Goal: Transaction & Acquisition: Book appointment/travel/reservation

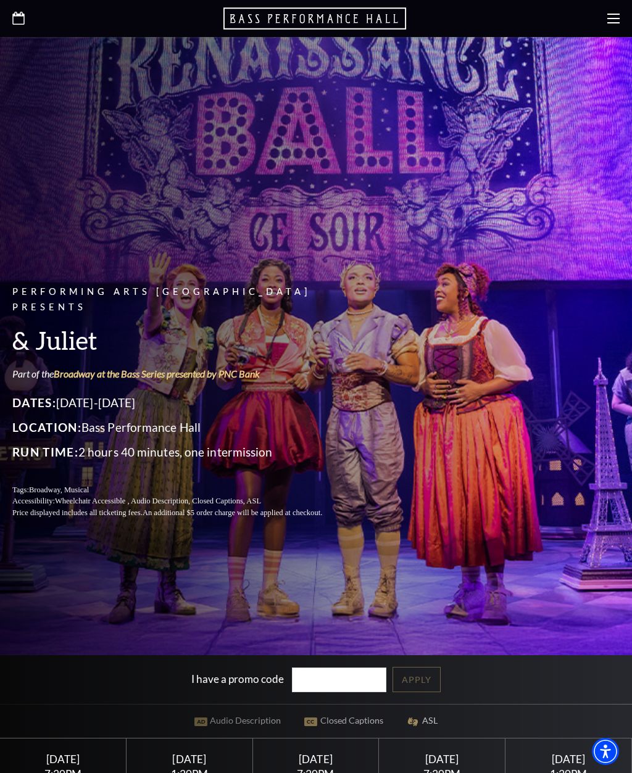
click at [613, 16] on icon at bounding box center [613, 18] width 12 height 12
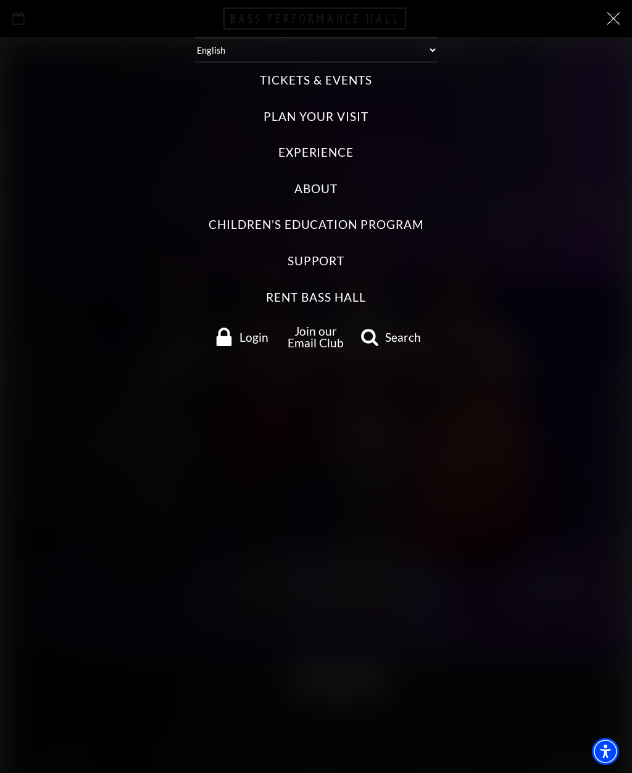
click at [354, 79] on label "Tickets & Events" at bounding box center [316, 80] width 112 height 17
click at [0, 0] on Events "Tickets & Events" at bounding box center [0, 0] width 0 height 0
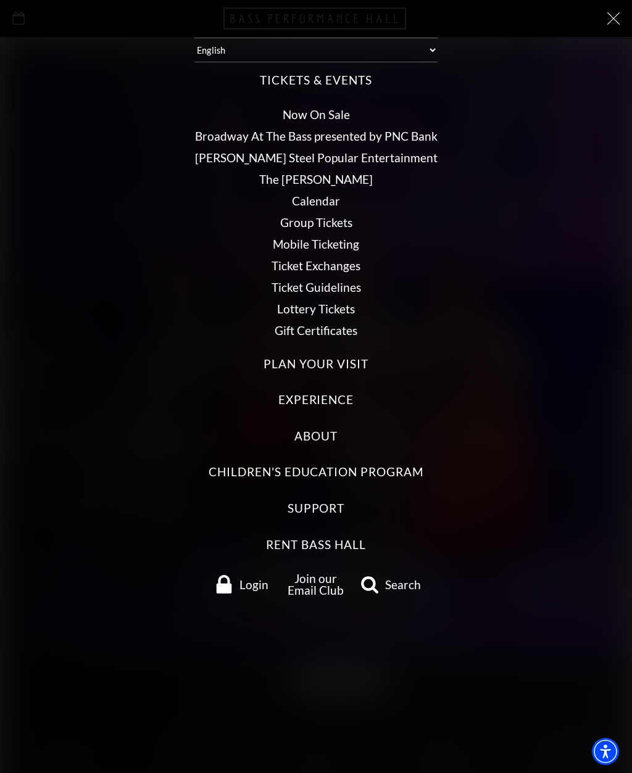
click at [612, 16] on icon at bounding box center [613, 18] width 12 height 12
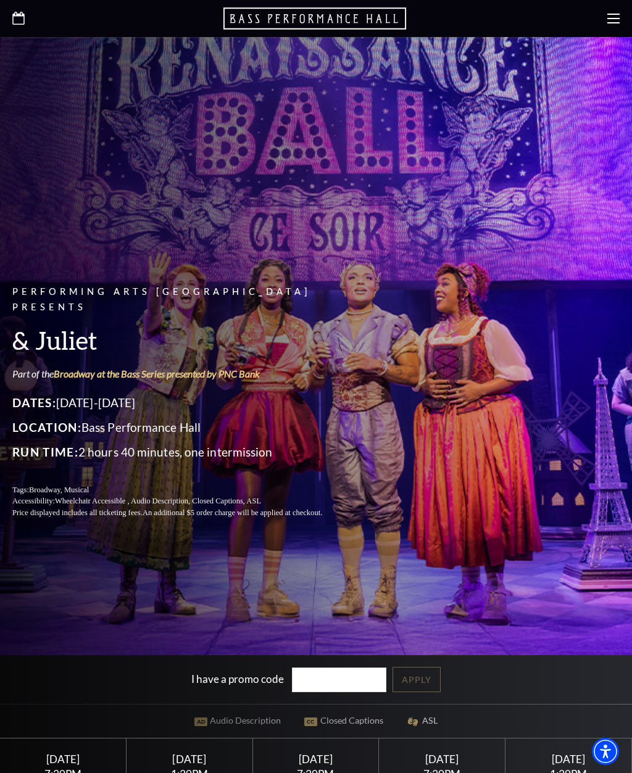
click at [611, 14] on use at bounding box center [613, 19] width 12 height 10
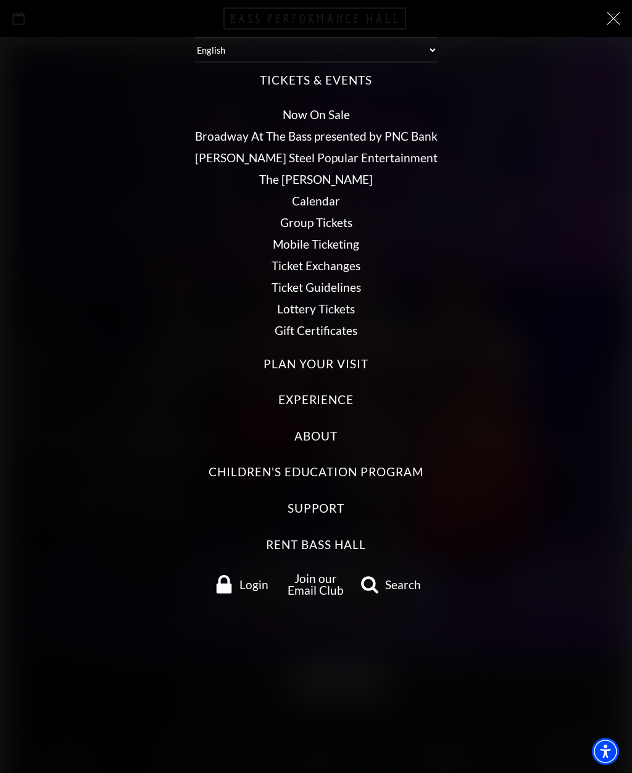
click at [339, 107] on link "Now On Sale" at bounding box center [316, 114] width 67 height 14
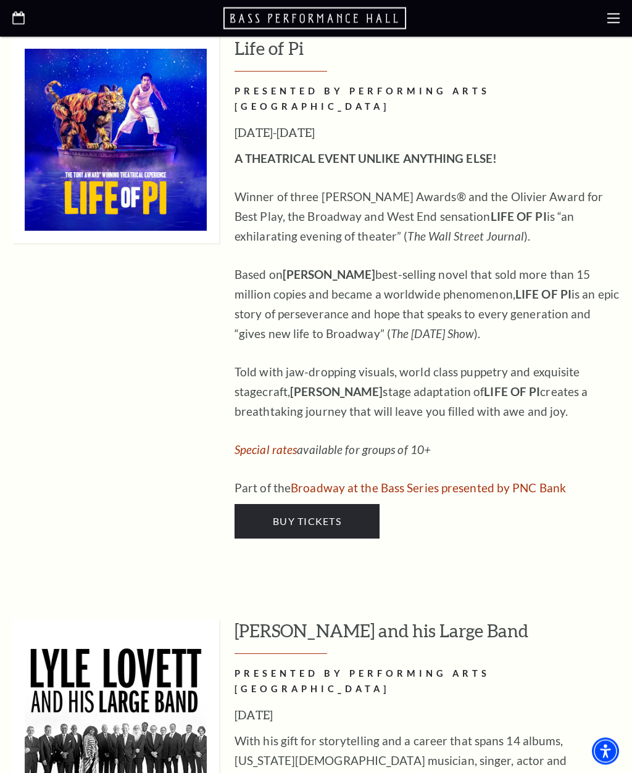
scroll to position [1140, 0]
click at [354, 504] on link "Buy Tickets" at bounding box center [307, 521] width 145 height 35
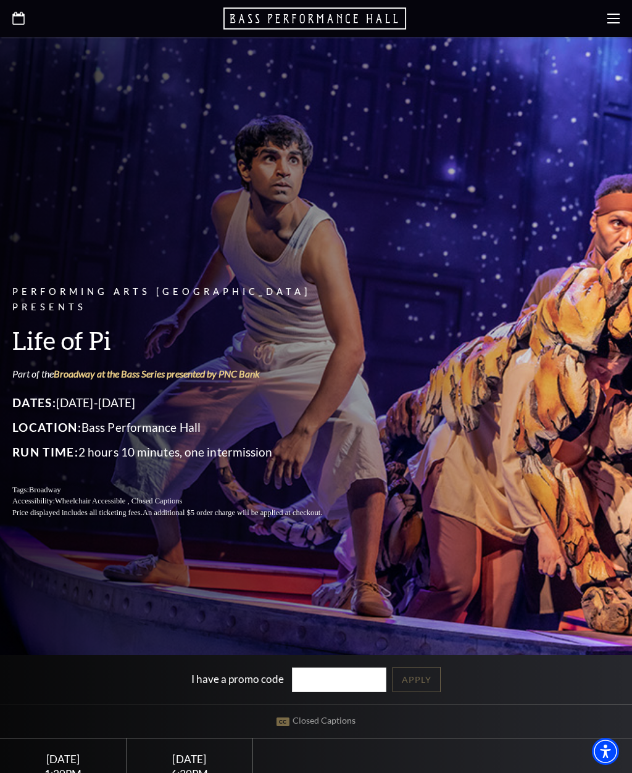
click at [610, 20] on icon at bounding box center [613, 18] width 12 height 12
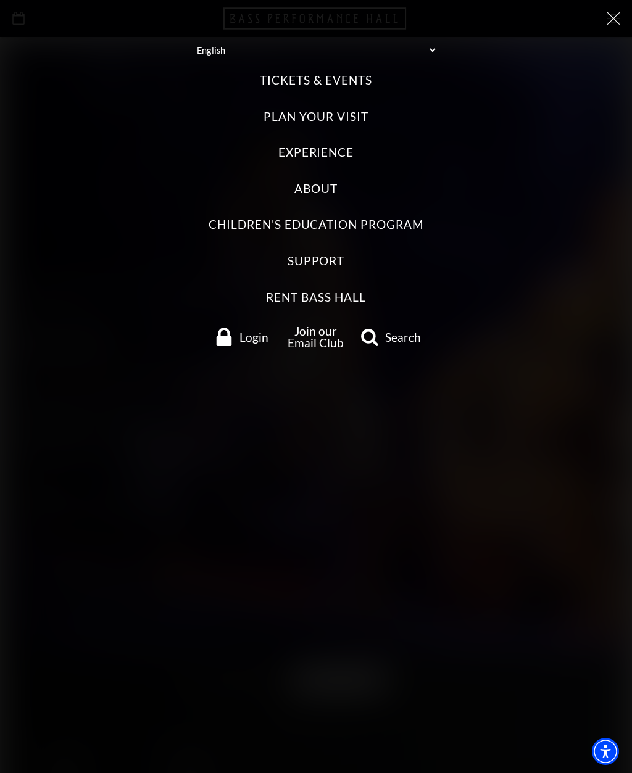
click at [355, 73] on label "Tickets & Events" at bounding box center [316, 80] width 112 height 17
click at [0, 0] on Events "Tickets & Events" at bounding box center [0, 0] width 0 height 0
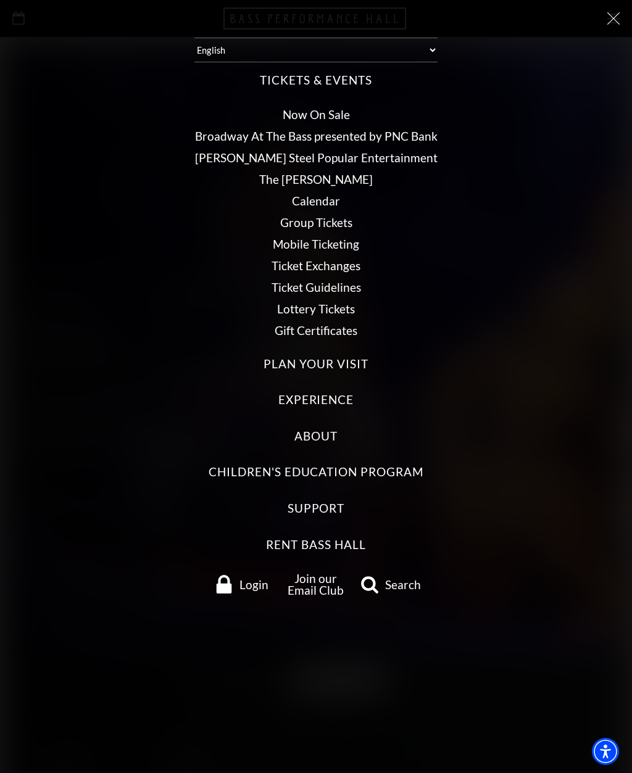
click at [340, 111] on link "Now On Sale" at bounding box center [316, 114] width 67 height 14
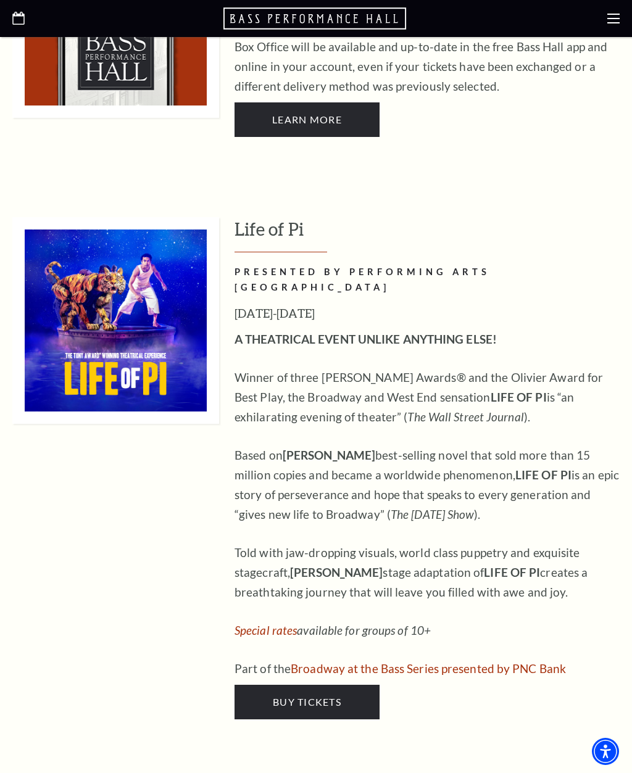
scroll to position [966, 0]
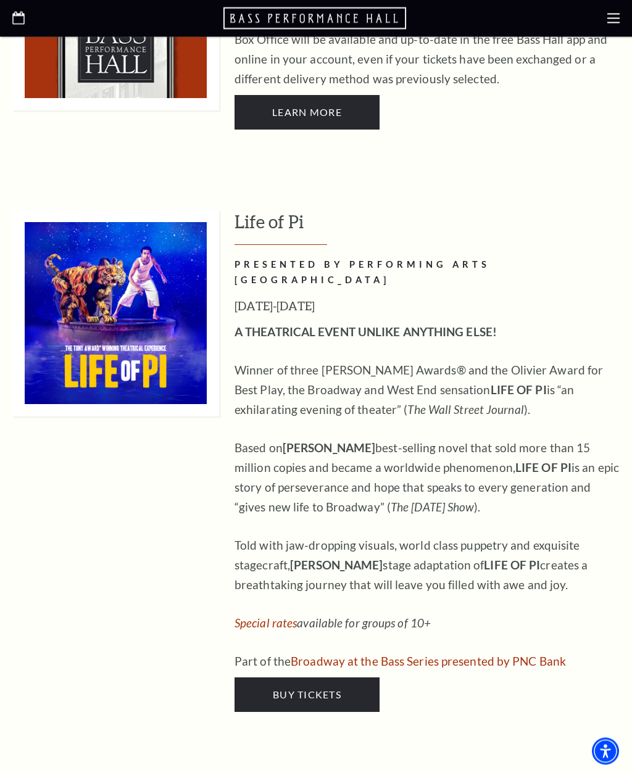
click at [345, 678] on link "Buy Tickets" at bounding box center [307, 695] width 145 height 35
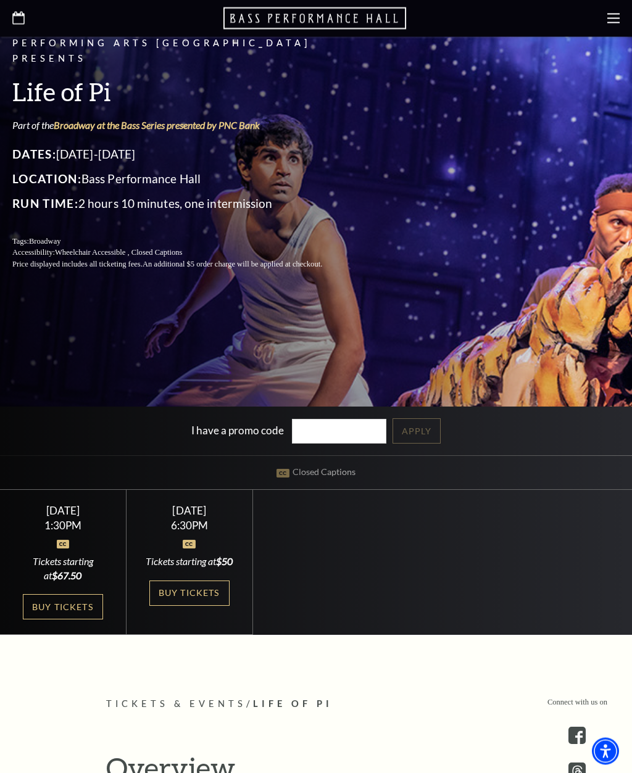
scroll to position [251, 0]
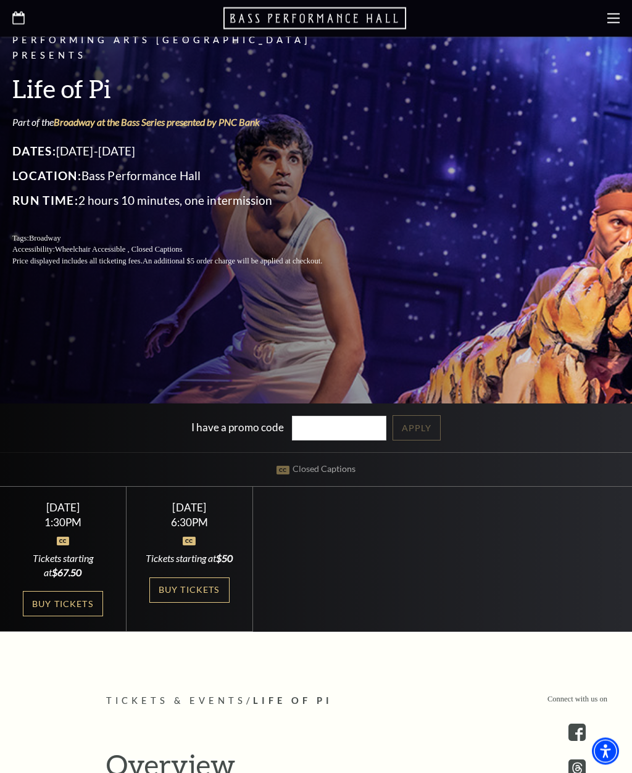
click at [205, 541] on div at bounding box center [189, 534] width 96 height 12
click at [211, 604] on link "Buy Tickets" at bounding box center [189, 590] width 80 height 25
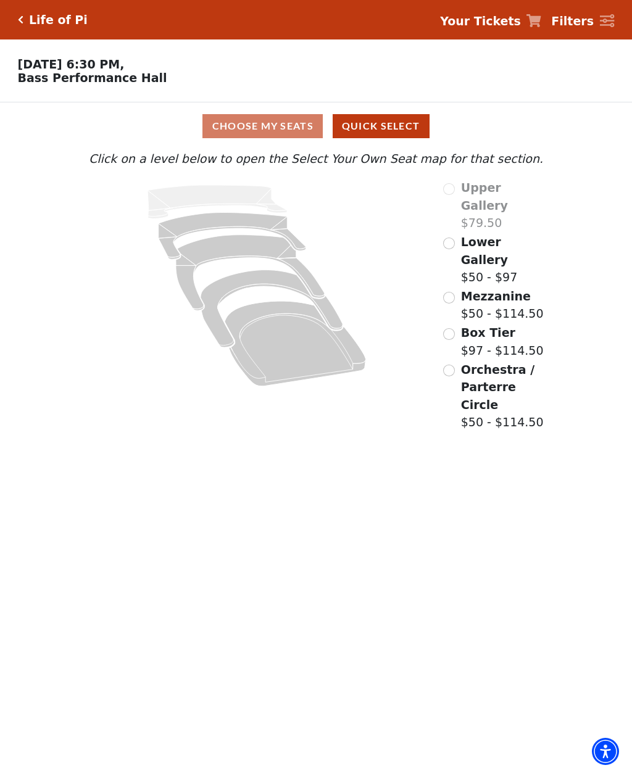
click at [291, 355] on icon "Orchestra / Parterre Circle - Seats Available: 28" at bounding box center [295, 343] width 141 height 85
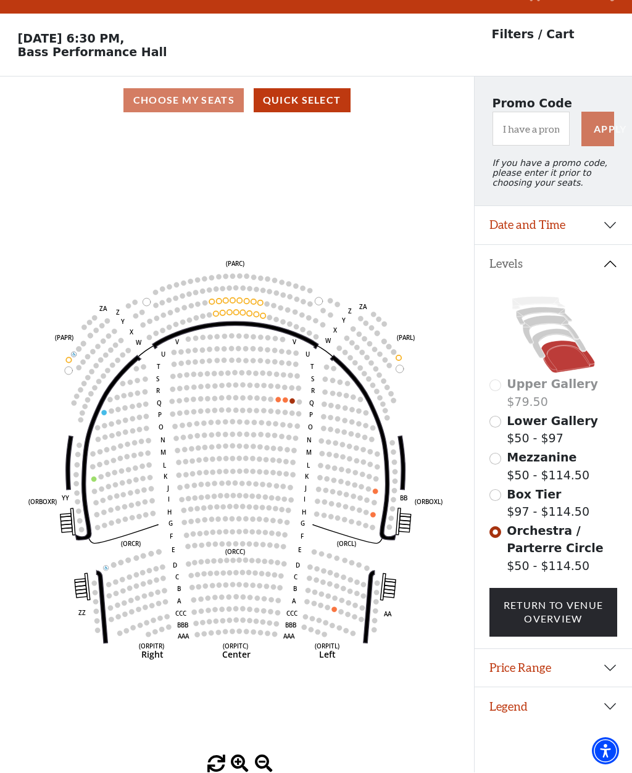
scroll to position [57, 0]
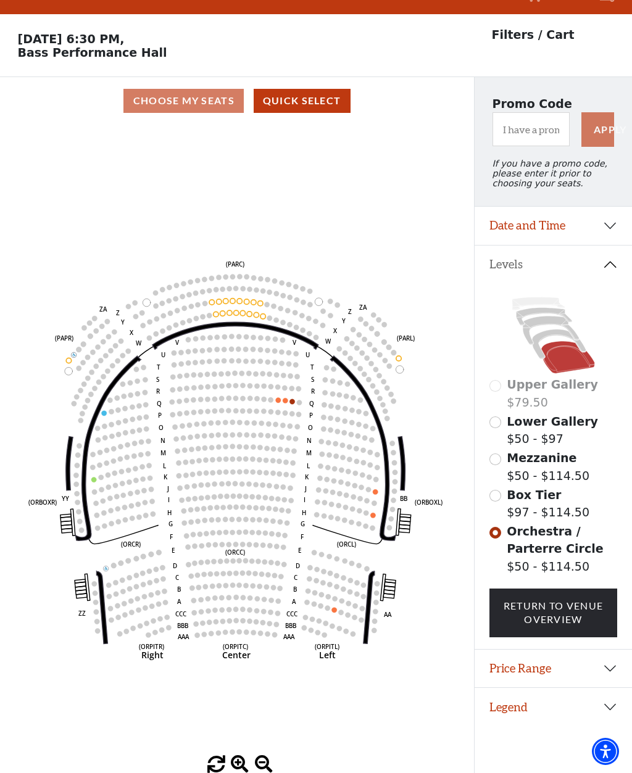
click at [276, 384] on circle at bounding box center [277, 386] width 5 height 5
click at [285, 398] on circle at bounding box center [285, 400] width 5 height 5
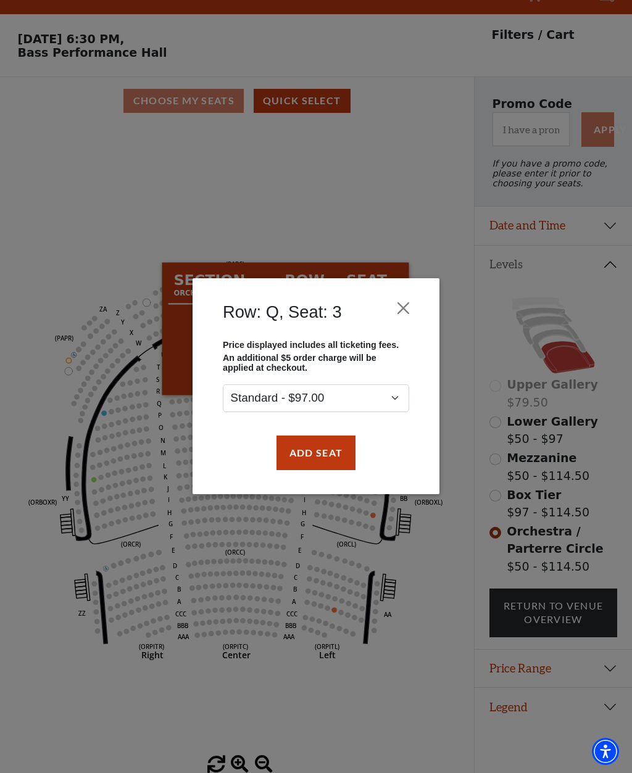
click at [413, 317] on button "Close" at bounding box center [403, 308] width 23 height 23
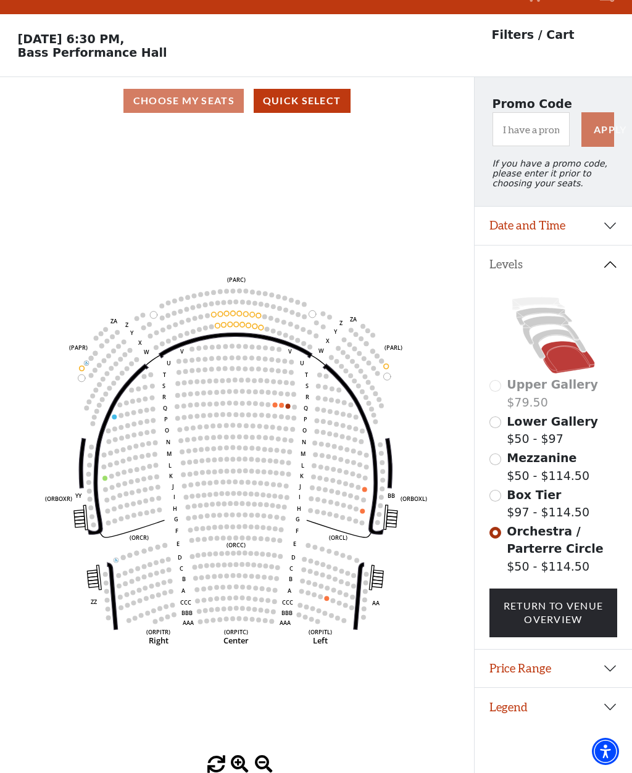
click at [273, 449] on icon "Left (ORPITL) Right (ORPITR) Center (ORPITC) ZZ AA YY BB ZA ZA (ORCL) (ORCR) (O…" at bounding box center [236, 440] width 426 height 631
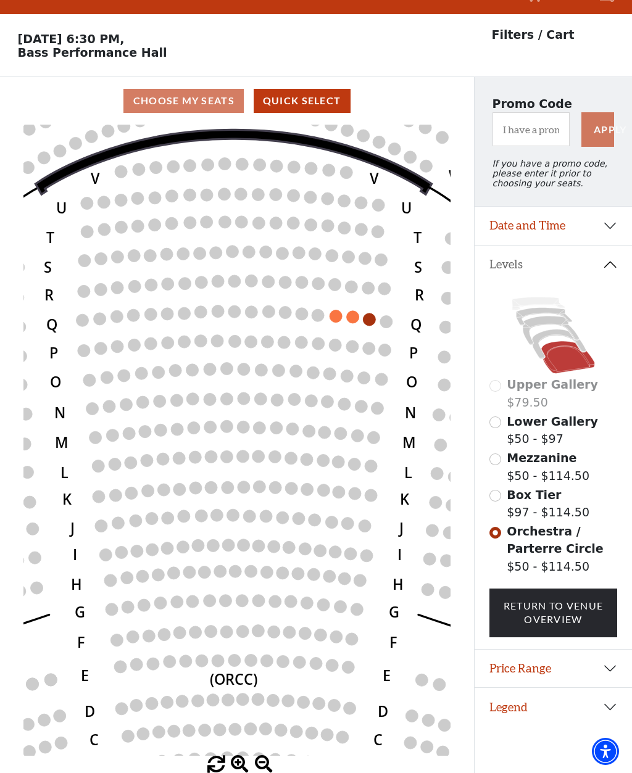
click at [346, 358] on icon "Left (ORPITL) Right (ORPITR) Center (ORPITC) ZZ AA YY BB ZA ZA (ORCL) (ORCR) (O…" at bounding box center [236, 440] width 426 height 631
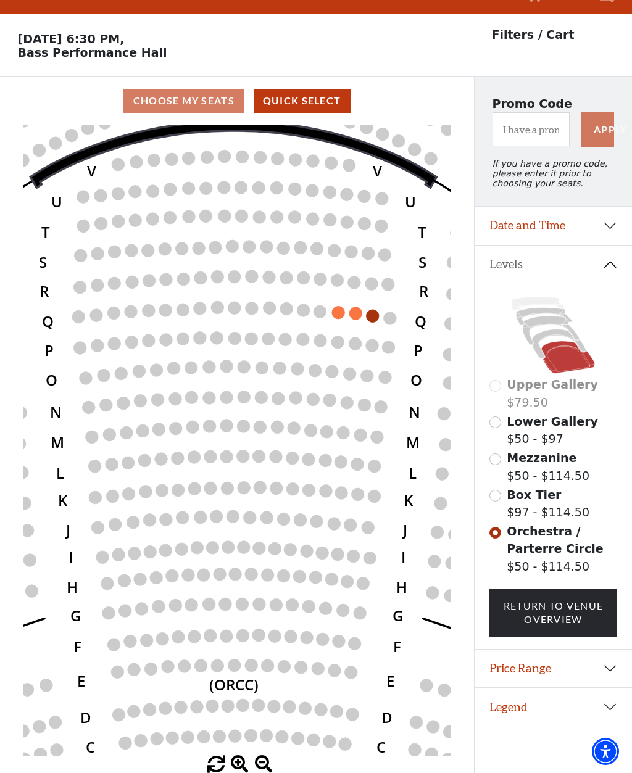
click at [361, 307] on circle at bounding box center [355, 313] width 13 height 13
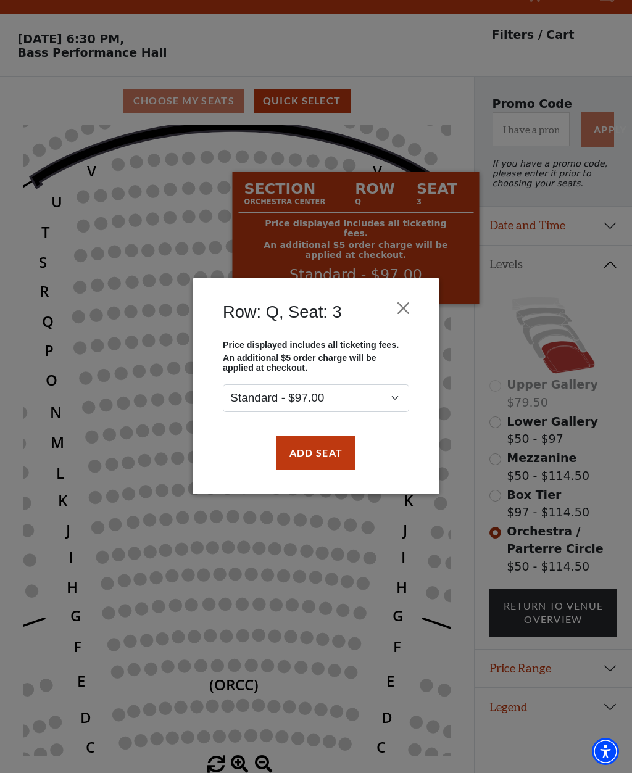
click at [399, 309] on button "Close" at bounding box center [403, 308] width 23 height 23
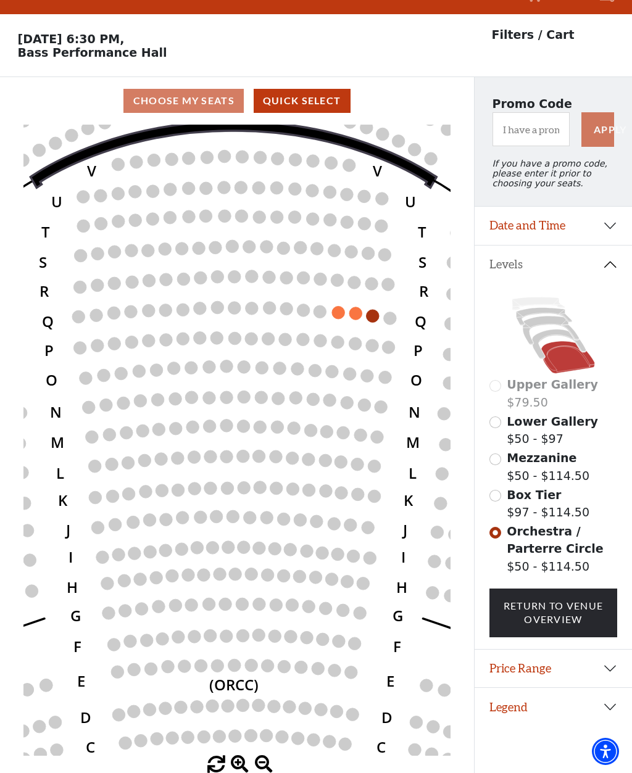
click at [375, 310] on circle at bounding box center [373, 316] width 13 height 13
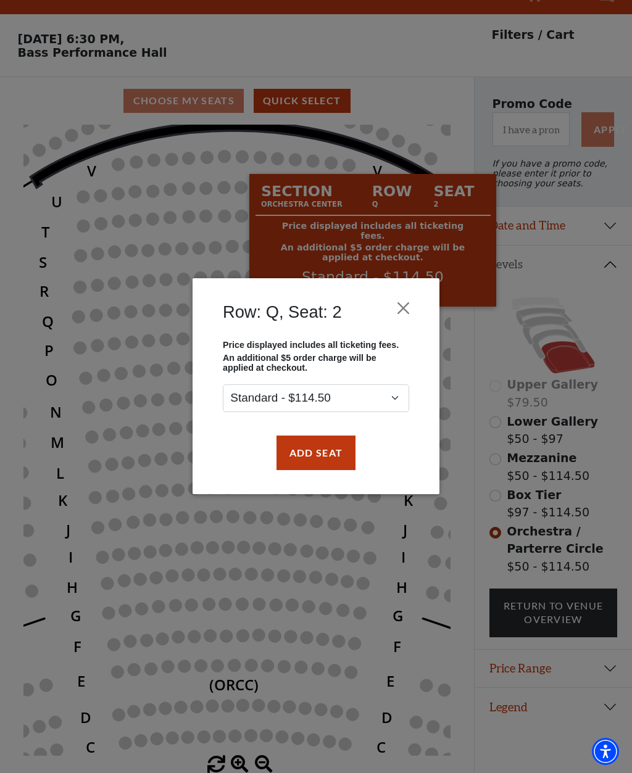
click at [562, 689] on div "Row: Q, Seat: 2 Price displayed includes all ticketing fees. An additional $5 o…" at bounding box center [316, 386] width 632 height 773
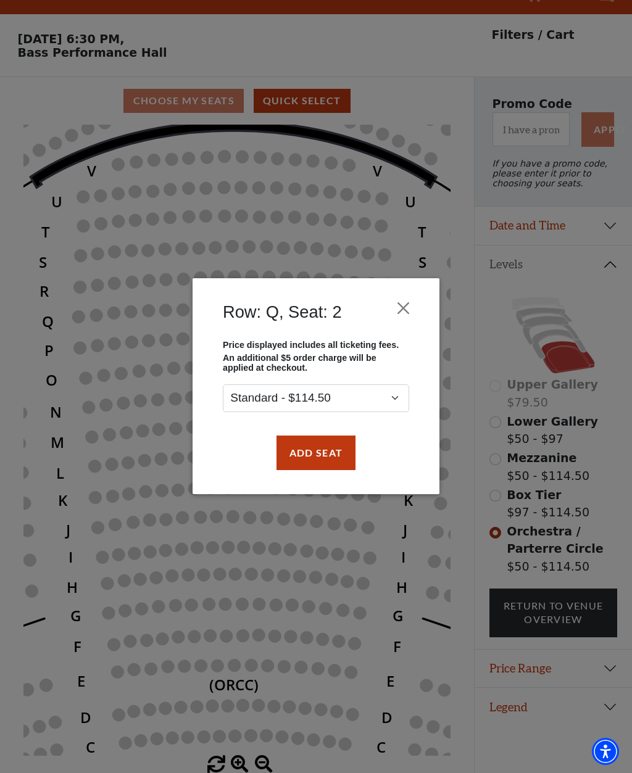
click at [412, 308] on button "Close" at bounding box center [403, 308] width 23 height 23
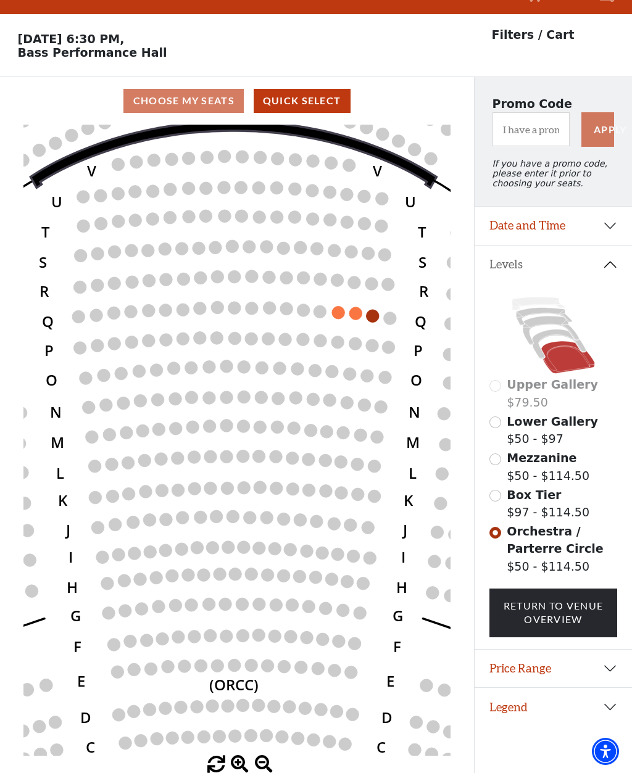
click at [548, 330] on icon at bounding box center [559, 345] width 54 height 30
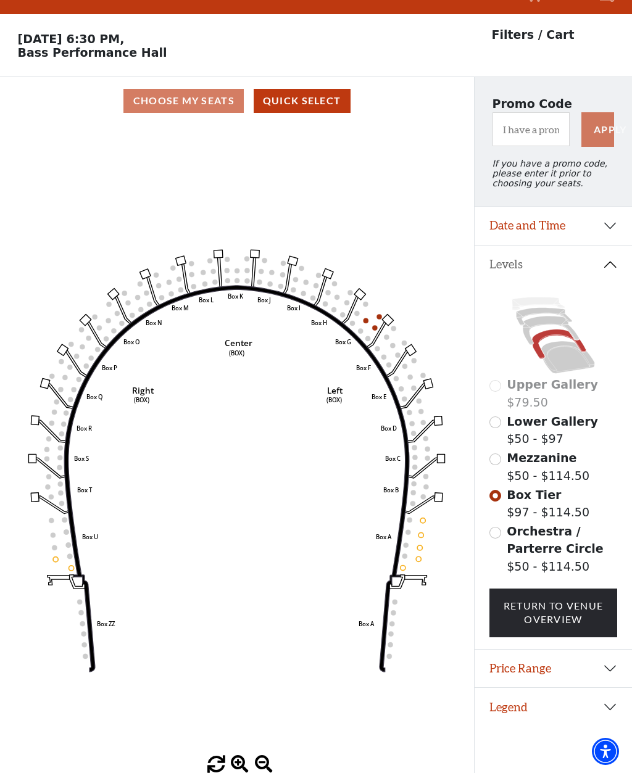
click at [549, 451] on span "Mezzanine" at bounding box center [542, 458] width 70 height 14
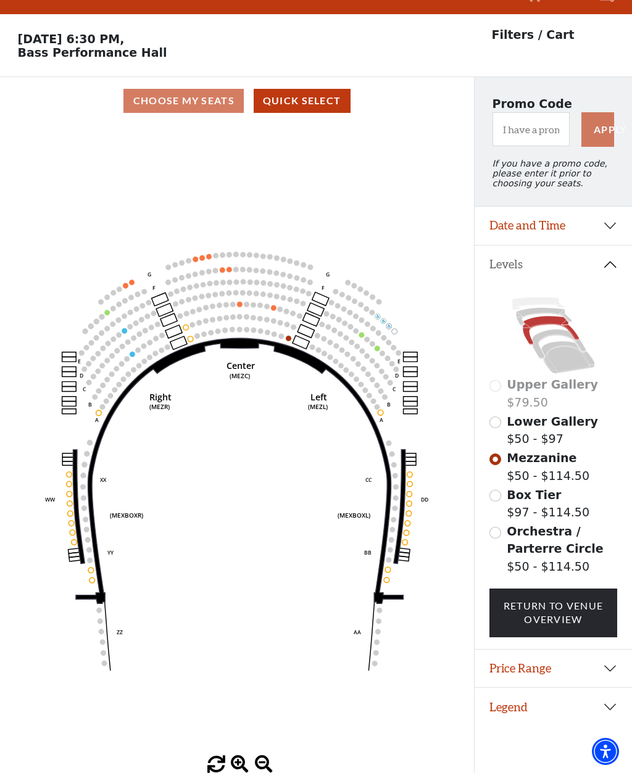
click at [238, 302] on circle at bounding box center [240, 305] width 6 height 6
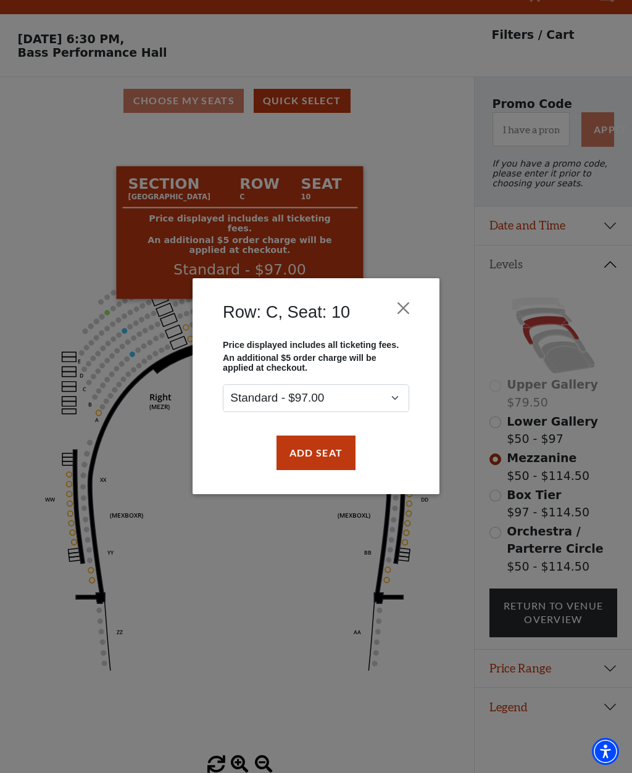
click at [411, 304] on button "Close" at bounding box center [403, 308] width 23 height 23
